Goal: Task Accomplishment & Management: Manage account settings

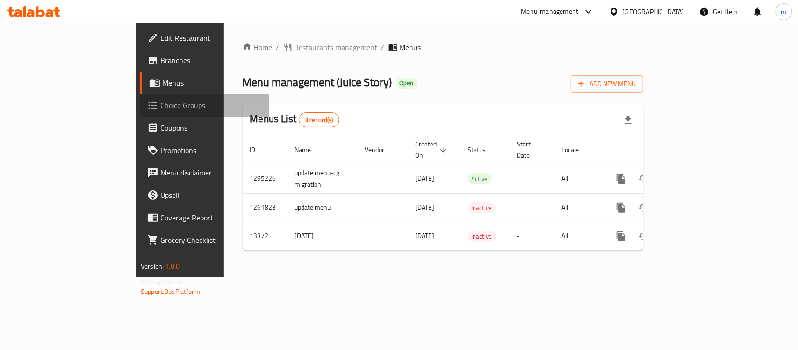
click at [160, 109] on span "Choice Groups" at bounding box center [210, 105] width 101 height 11
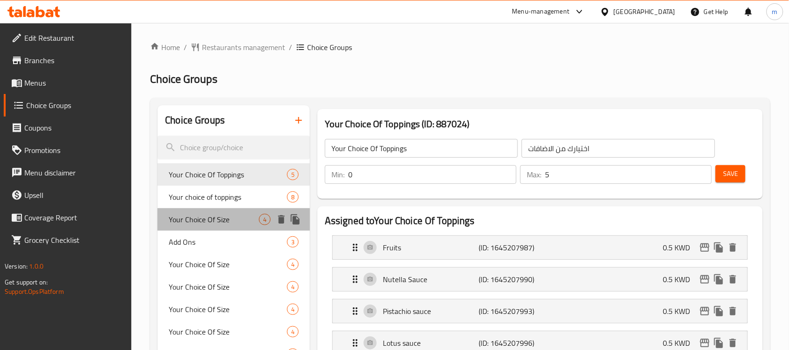
click at [216, 221] on span "Your Choice Of Size" at bounding box center [214, 219] width 90 height 11
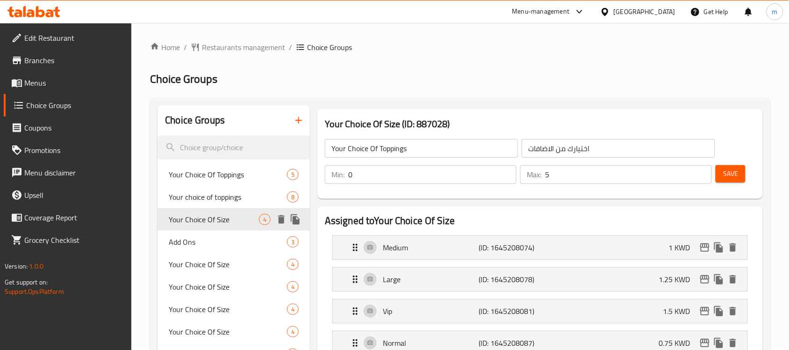
type input "Your Choice Of Size"
type input "اختيارك من الحجم"
type input "1"
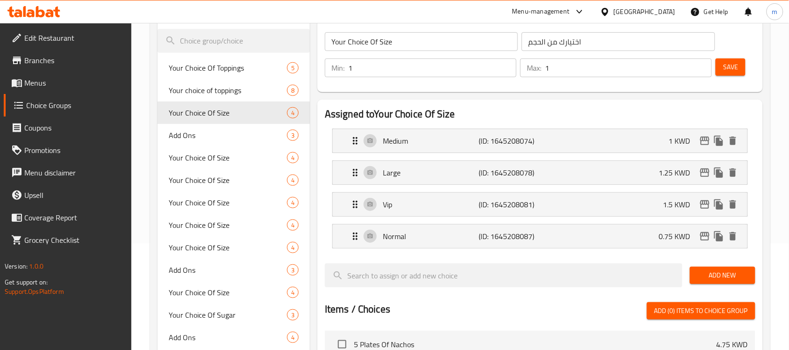
scroll to position [117, 0]
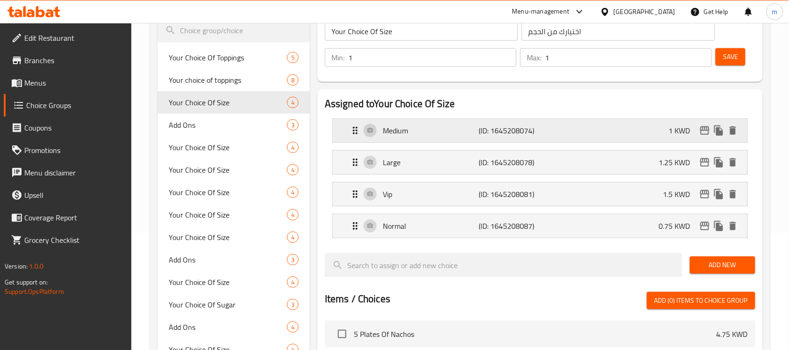
click at [561, 134] on div "Medium (ID: 1645208074) 1 KWD" at bounding box center [543, 130] width 386 height 23
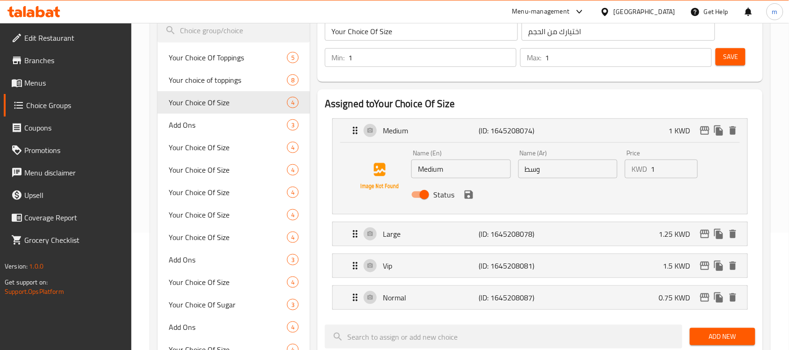
drag, startPoint x: 636, startPoint y: 196, endPoint x: 595, endPoint y: 199, distance: 40.7
click at [636, 197] on div "Status" at bounding box center [567, 194] width 321 height 25
click at [545, 109] on h2 "Assigned to Your Choice Of Size" at bounding box center [540, 104] width 430 height 14
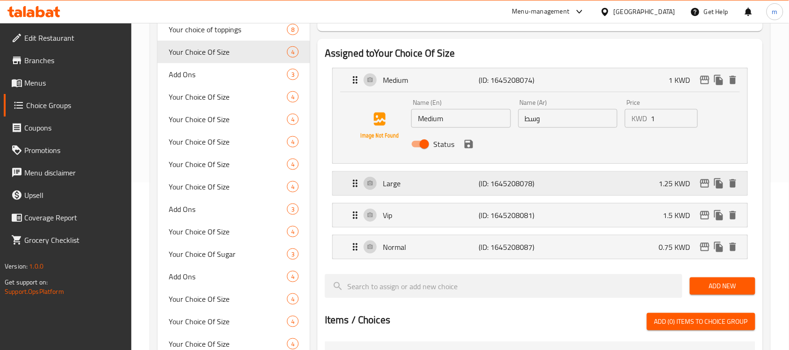
scroll to position [234, 0]
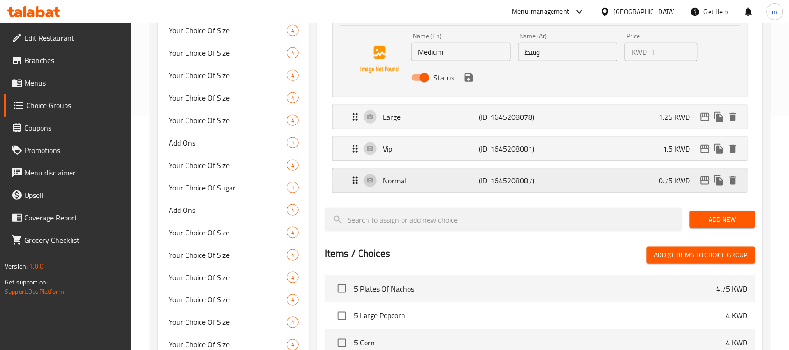
click at [585, 179] on div "Normal (ID: 1645208087) 0.75 KWD" at bounding box center [543, 180] width 386 height 23
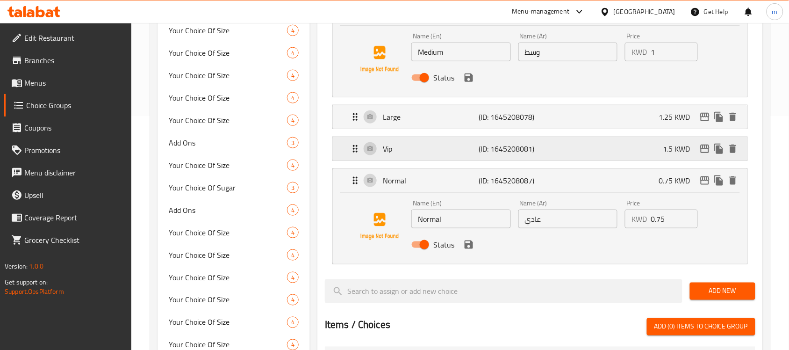
click at [554, 146] on div "Vip (ID: 1645208081) 1.5 KWD" at bounding box center [543, 148] width 386 height 23
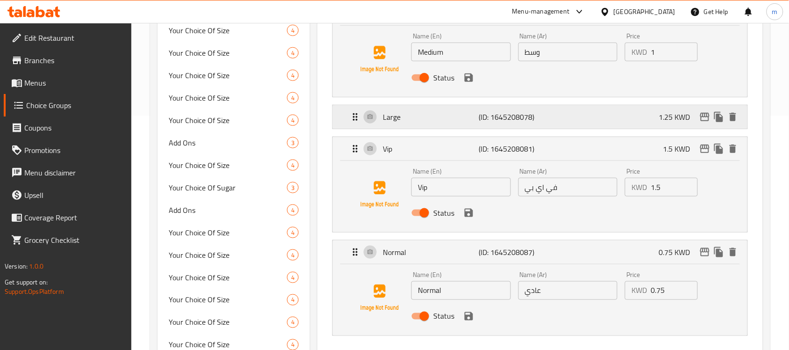
click at [550, 117] on div "Large (ID: 1645208078) 1.25 KWD" at bounding box center [543, 116] width 386 height 23
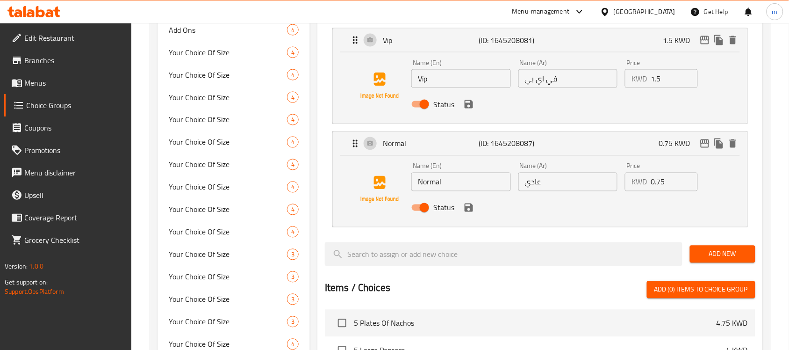
scroll to position [409, 0]
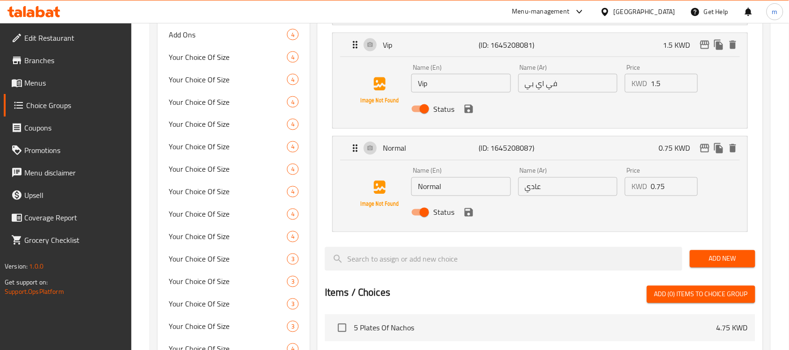
click at [41, 15] on icon at bounding box center [40, 11] width 9 height 11
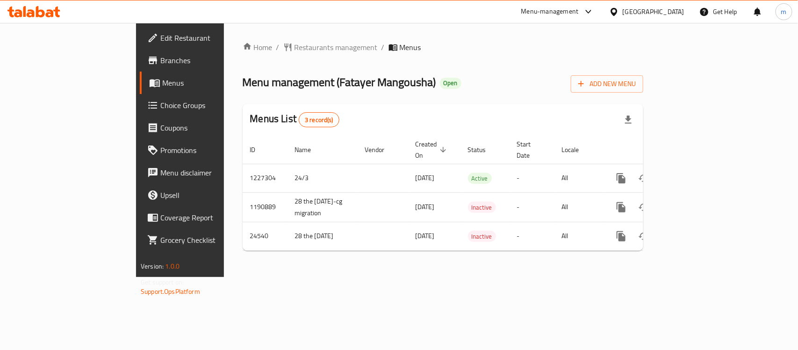
click at [160, 106] on span "Choice Groups" at bounding box center [210, 105] width 101 height 11
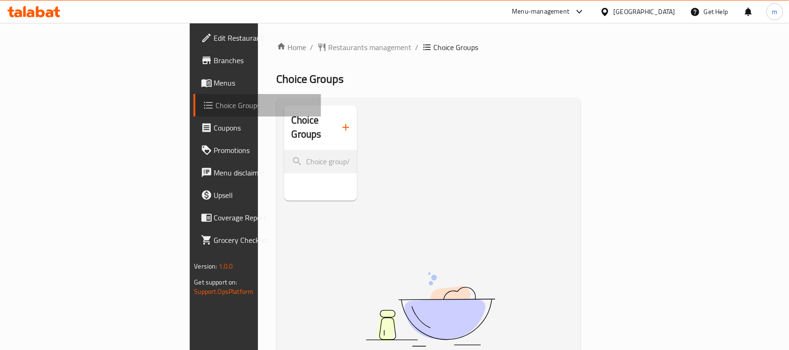
click at [216, 108] on span "Choice Groups" at bounding box center [265, 105] width 98 height 11
click at [216, 110] on span "Choice Groups" at bounding box center [265, 105] width 98 height 11
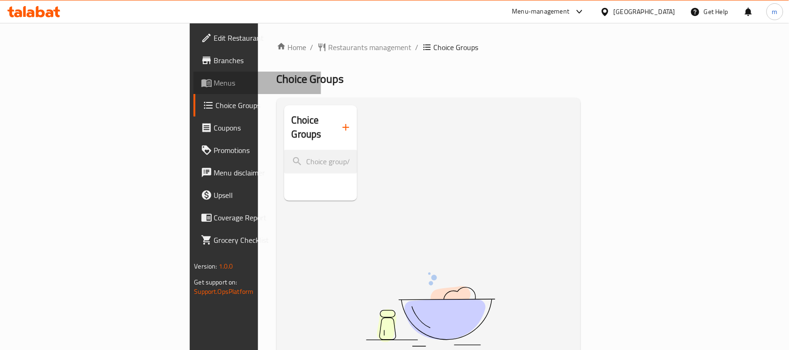
click at [214, 87] on span "Menus" at bounding box center [264, 82] width 100 height 11
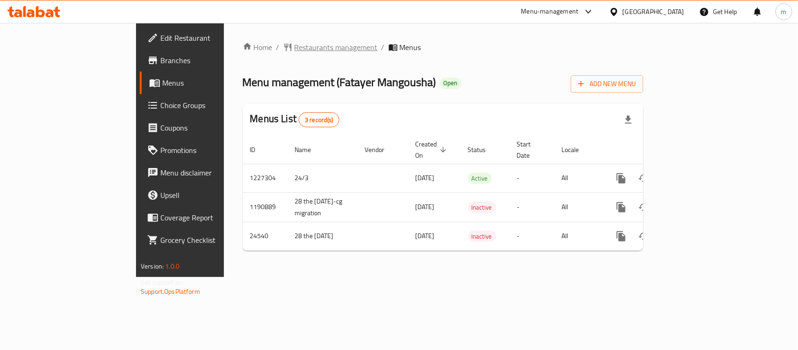
click at [294, 42] on span "Restaurants management" at bounding box center [335, 47] width 83 height 11
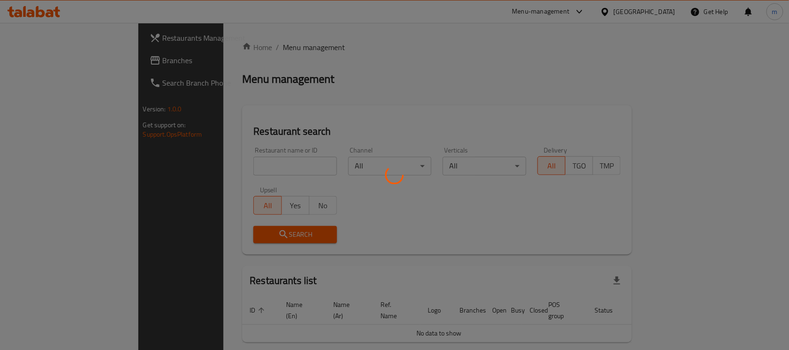
click at [81, 67] on div at bounding box center [394, 175] width 789 height 350
click at [30, 61] on div at bounding box center [394, 175] width 789 height 350
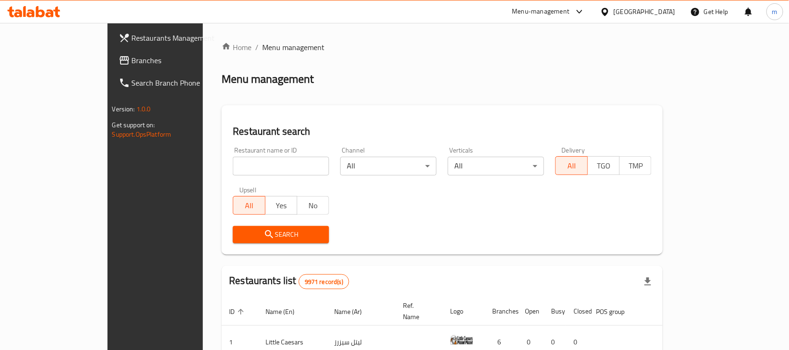
click at [111, 66] on link "Branches" at bounding box center [175, 60] width 128 height 22
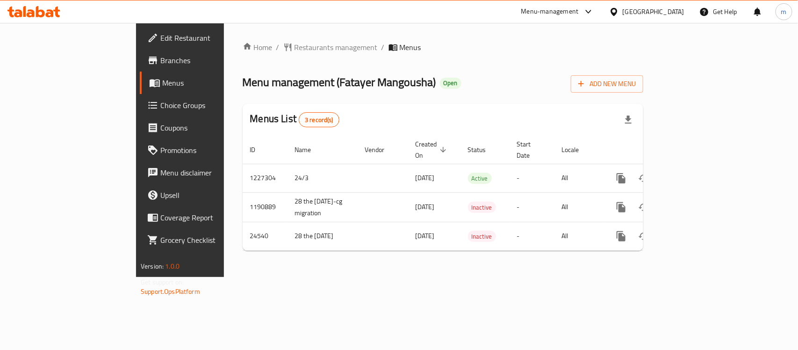
click at [160, 104] on span "Choice Groups" at bounding box center [210, 105] width 101 height 11
